Goal: Transaction & Acquisition: Purchase product/service

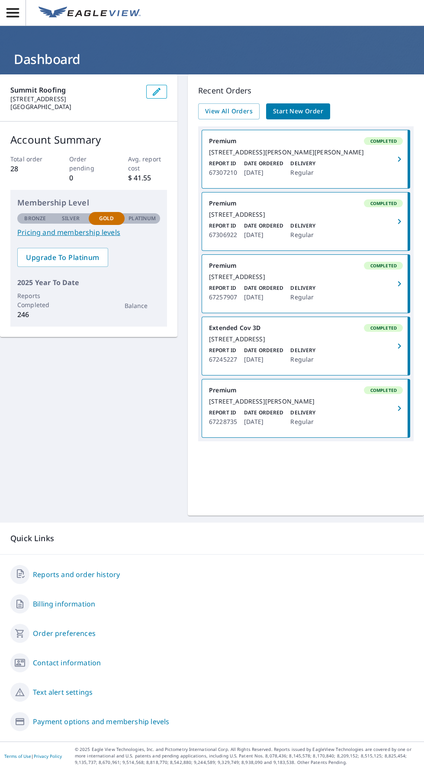
click at [322, 108] on link "Start New Order" at bounding box center [298, 111] width 64 height 16
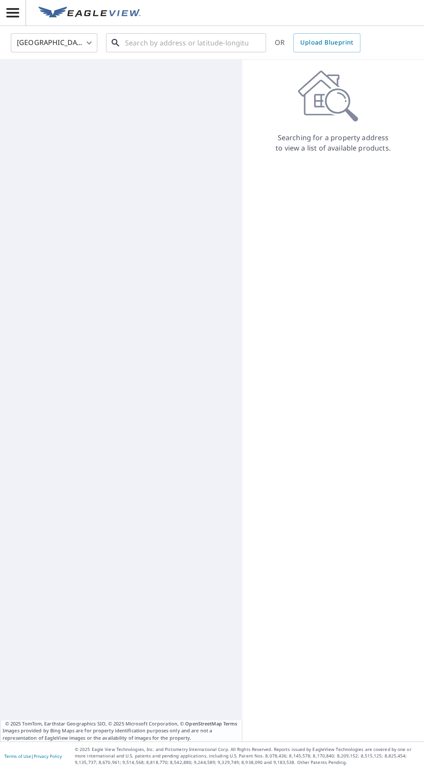
click at [183, 38] on input "text" at bounding box center [186, 43] width 123 height 24
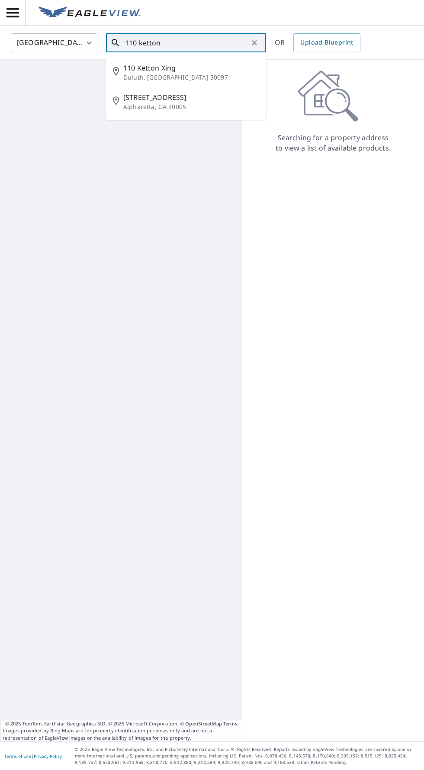
click at [164, 67] on span "110 Ketton Xing" at bounding box center [191, 68] width 136 height 10
type input "[STREET_ADDRESS]"
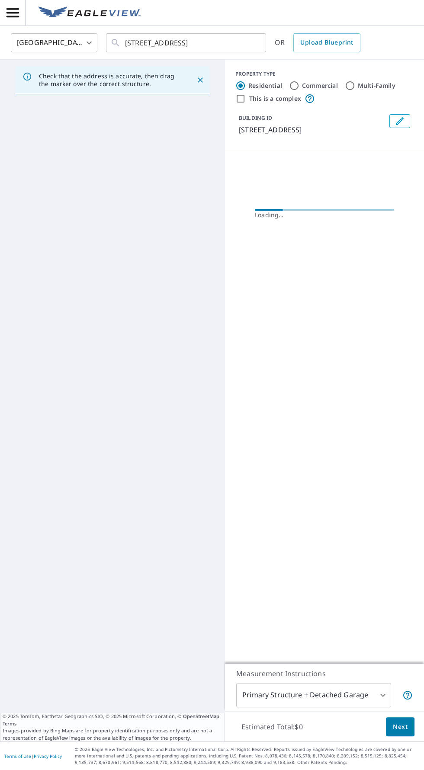
scroll to position [62, 0]
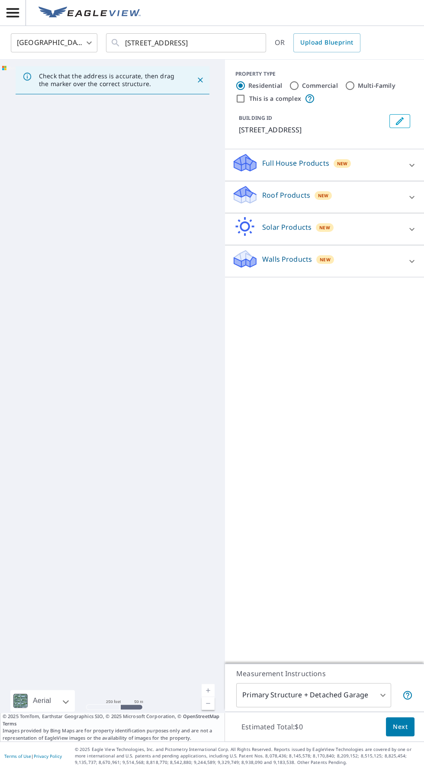
click at [341, 185] on div "Roof Products New" at bounding box center [317, 197] width 170 height 25
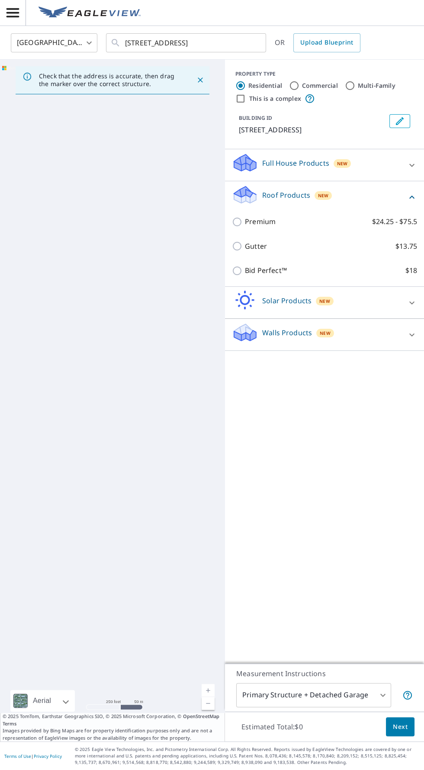
click at [389, 216] on p "$24.25 - $75.5" at bounding box center [394, 221] width 45 height 11
click at [245, 217] on input "Premium $24.25 - $75.5" at bounding box center [238, 222] width 13 height 10
checkbox input "true"
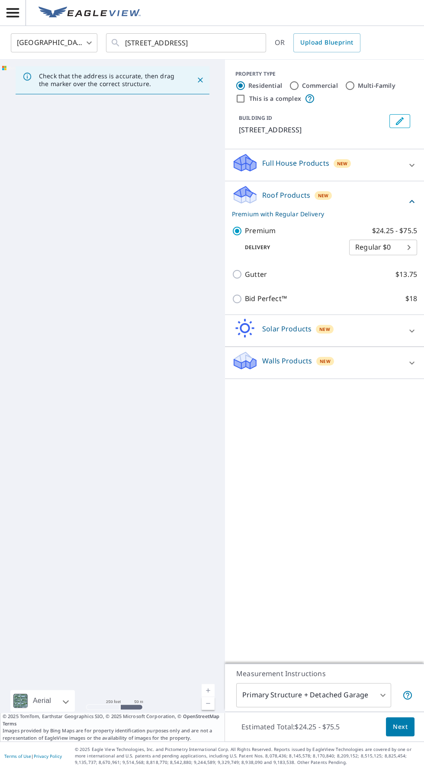
click at [380, 184] on body "NJ [GEOGRAPHIC_DATA] [GEOGRAPHIC_DATA] US ​ [STREET_ADDRESS] ​ OR Upload Bluepr…" at bounding box center [212, 385] width 424 height 770
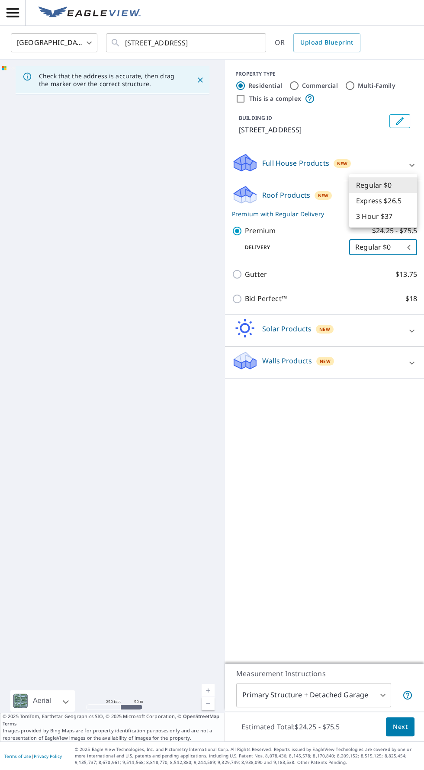
click at [341, 419] on div at bounding box center [212, 385] width 424 height 770
click at [284, 293] on p "Bid Perfect™" at bounding box center [266, 298] width 42 height 11
click at [245, 294] on input "Bid Perfect™ $18" at bounding box center [238, 299] width 13 height 10
checkbox input "true"
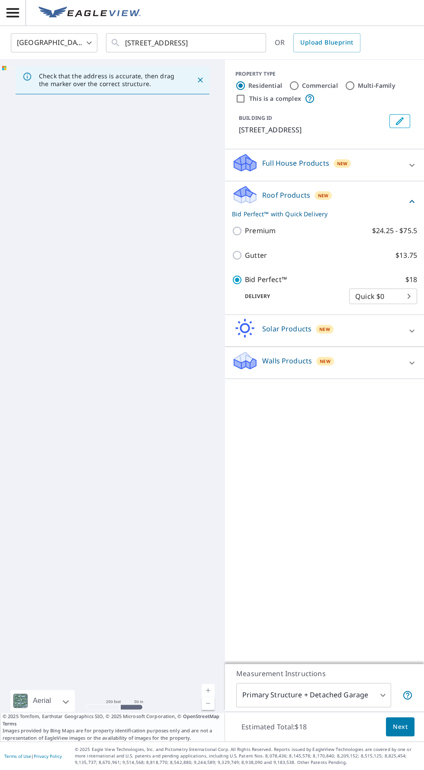
click at [351, 225] on label "Premium $24.25 - $75.5" at bounding box center [331, 230] width 172 height 11
click at [245, 226] on input "Premium $24.25 - $75.5" at bounding box center [238, 231] width 13 height 10
checkbox input "true"
click at [338, 297] on label "Bid Perfect™ $18" at bounding box center [331, 298] width 172 height 11
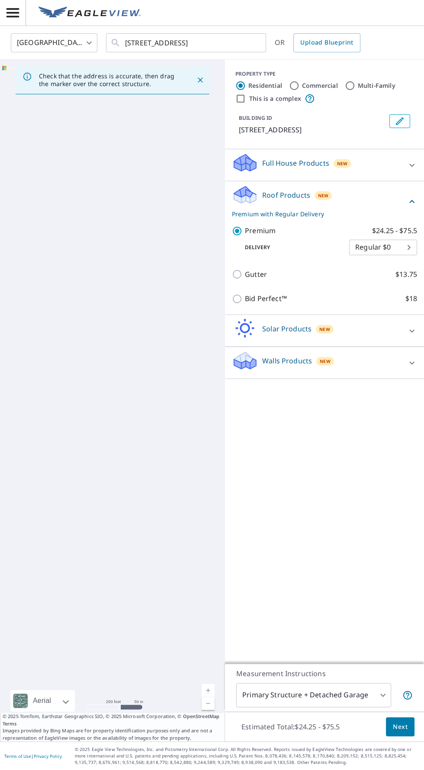
click at [245, 297] on input "Bid Perfect™ $18" at bounding box center [238, 299] width 13 height 10
checkbox input "true"
checkbox input "false"
click at [335, 691] on body "NJ [GEOGRAPHIC_DATA] [GEOGRAPHIC_DATA] US ​ [STREET_ADDRESS] ​ OR Upload Bluepr…" at bounding box center [212, 385] width 424 height 770
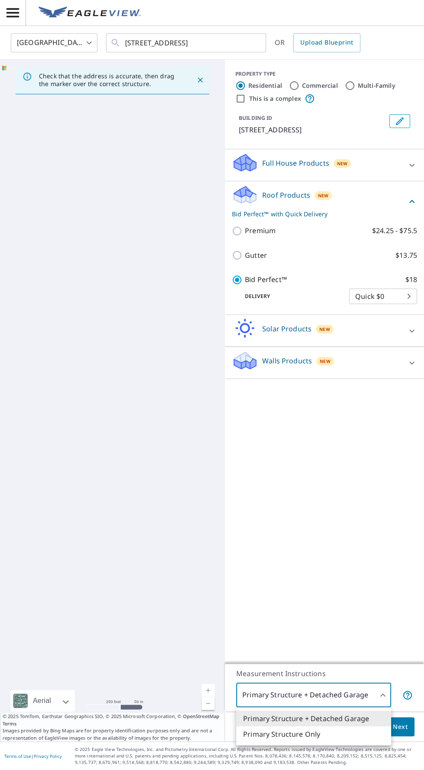
click at [356, 575] on div at bounding box center [212, 385] width 424 height 770
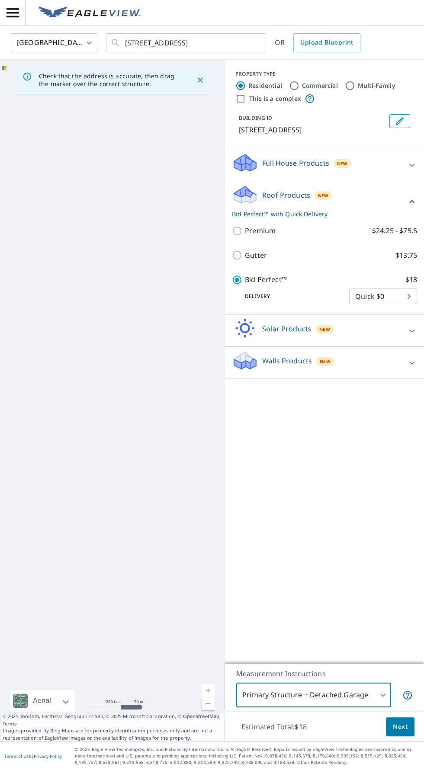
click at [327, 700] on body "NJ [GEOGRAPHIC_DATA] [GEOGRAPHIC_DATA] US ​ [STREET_ADDRESS] ​ OR Upload Bluepr…" at bounding box center [212, 385] width 424 height 770
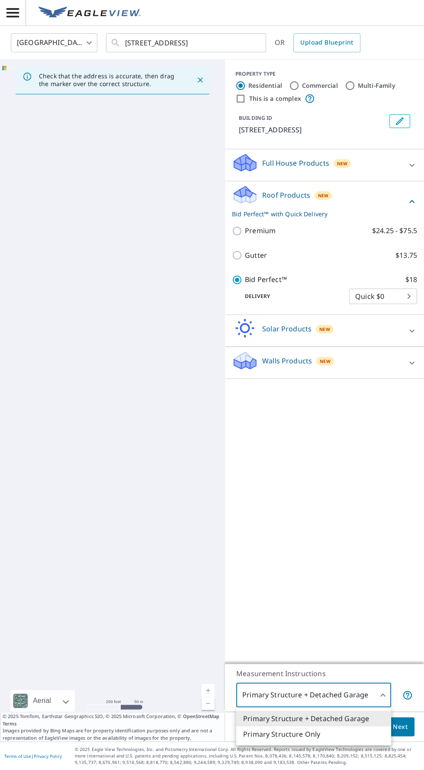
click at [314, 737] on li "Primary Structure Only" at bounding box center [313, 735] width 155 height 16
type input "2"
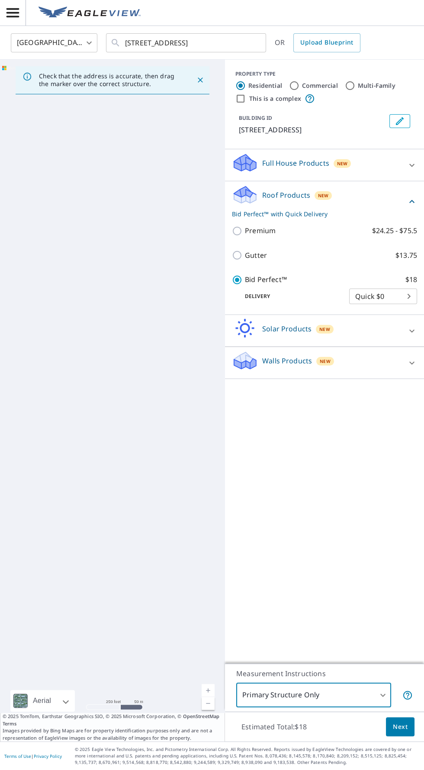
click at [405, 731] on span "Next" at bounding box center [400, 727] width 15 height 11
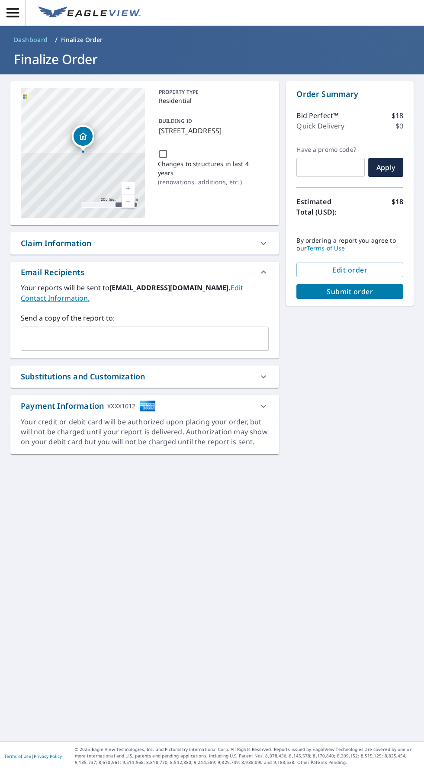
click at [225, 331] on input "text" at bounding box center [138, 339] width 227 height 16
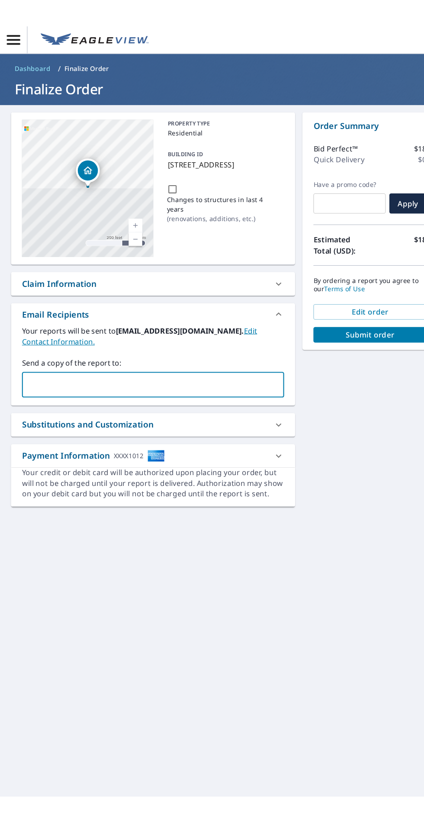
scroll to position [41, 0]
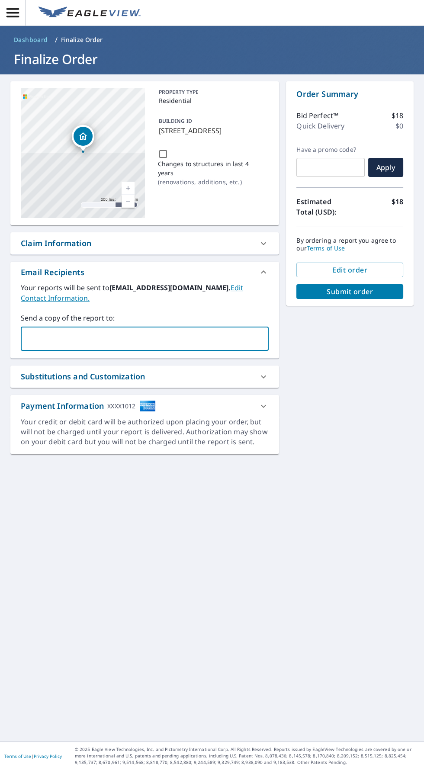
click at [391, 287] on span "Submit order" at bounding box center [349, 292] width 93 height 10
